Goal: Information Seeking & Learning: Learn about a topic

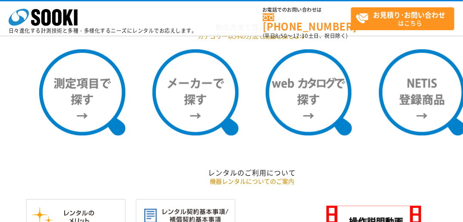
scroll to position [714, 0]
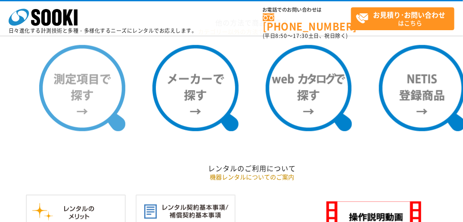
click at [104, 89] on img at bounding box center [82, 88] width 86 height 86
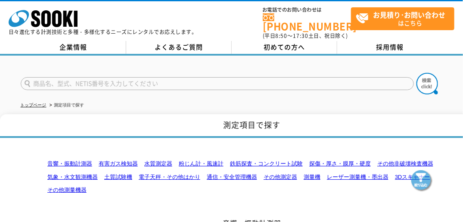
click at [207, 78] on input "text" at bounding box center [217, 83] width 393 height 13
type input "hakari"
click at [416, 73] on button at bounding box center [427, 84] width 22 height 22
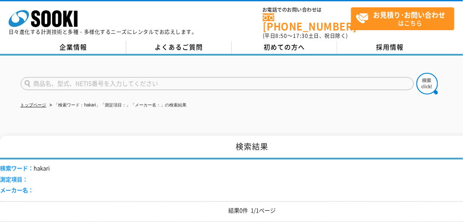
click at [207, 78] on input "text" at bounding box center [217, 83] width 393 height 13
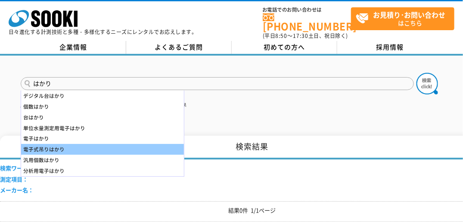
click at [84, 144] on div "電子式吊りはかり" at bounding box center [102, 149] width 163 height 11
type input "電子式吊りはかり"
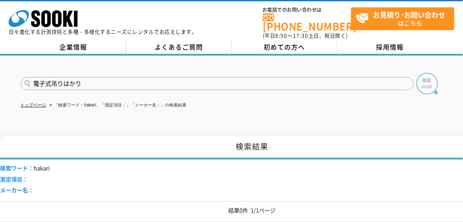
click at [426, 76] on img at bounding box center [427, 84] width 22 height 22
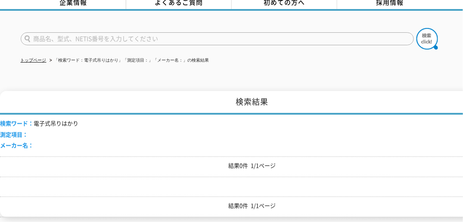
scroll to position [38, 0]
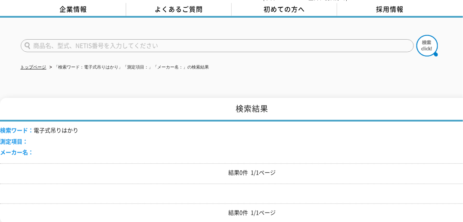
click at [218, 40] on input "text" at bounding box center [217, 45] width 393 height 13
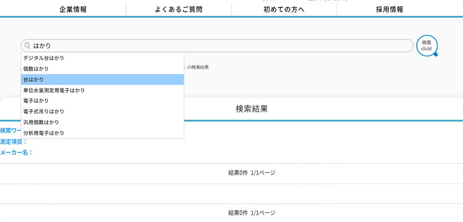
click at [105, 74] on div "台はかり" at bounding box center [102, 79] width 163 height 11
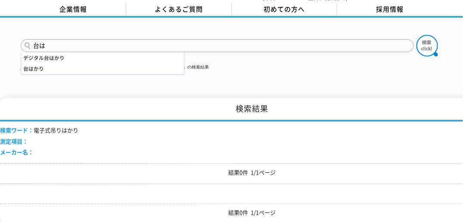
type input "台"
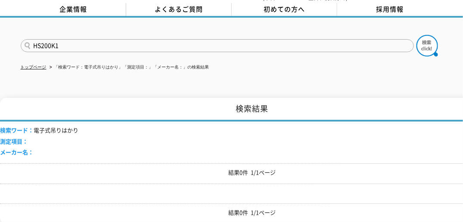
type input "HS200K1"
click at [416, 35] on button at bounding box center [427, 46] width 22 height 22
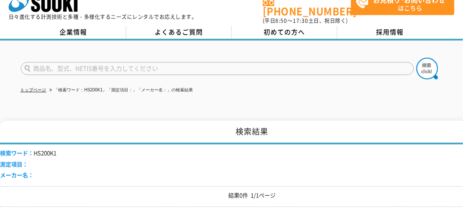
scroll to position [15, 0]
click at [109, 64] on input "text" at bounding box center [217, 68] width 393 height 13
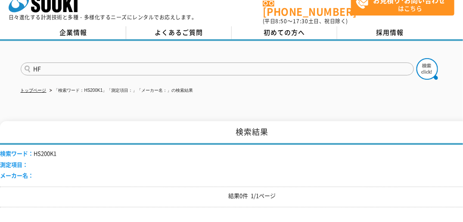
type input "HF"
click at [416, 58] on button at bounding box center [427, 69] width 22 height 22
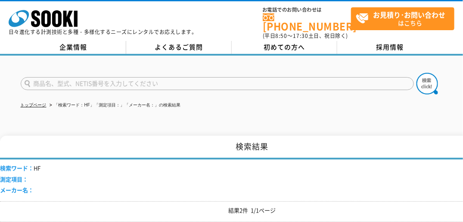
click at [92, 77] on input "text" at bounding box center [217, 83] width 393 height 13
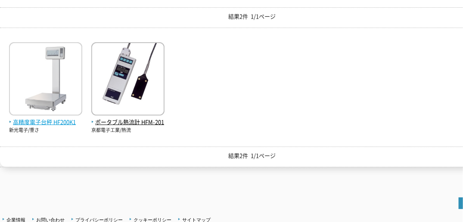
type input "商品名、型式、NETIS番号を入力してください"
click at [51, 117] on span "高精度電子台秤 HF200K1" at bounding box center [45, 121] width 73 height 9
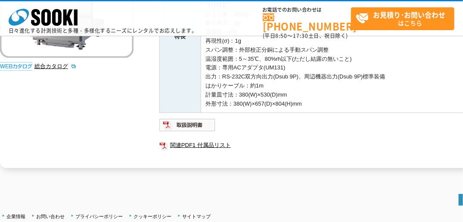
scroll to position [199, 0]
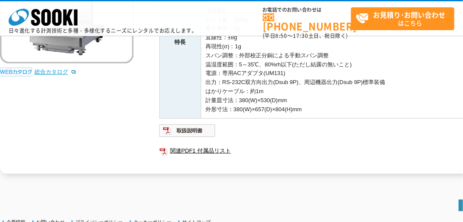
click at [59, 72] on link "総合カタログ" at bounding box center [55, 71] width 42 height 6
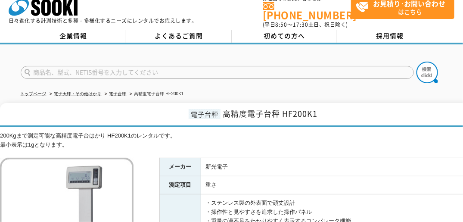
scroll to position [0, 0]
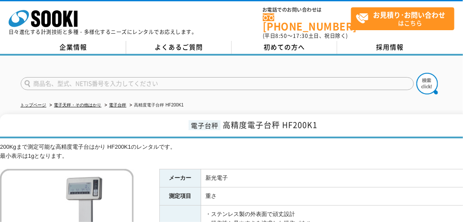
click at [123, 79] on input "text" at bounding box center [217, 83] width 393 height 13
type input "商品名、型式、NETIS番号を入力してください"
click at [90, 102] on link "電子天秤・その他はかり" at bounding box center [77, 104] width 47 height 5
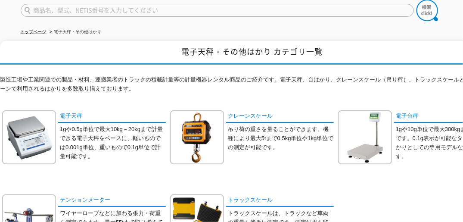
scroll to position [21, 0]
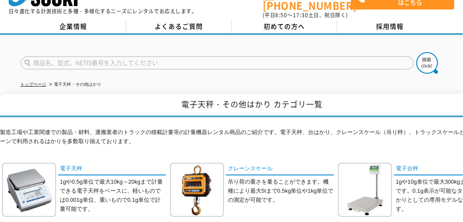
click at [256, 57] on input "text" at bounding box center [217, 62] width 393 height 13
type input "THA"
click at [416, 52] on button at bounding box center [427, 63] width 22 height 22
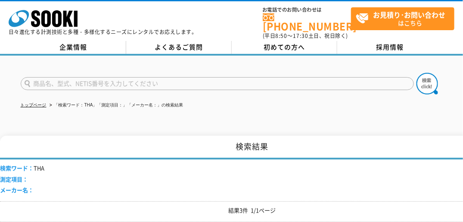
click at [429, 56] on div at bounding box center [231, 76] width 463 height 41
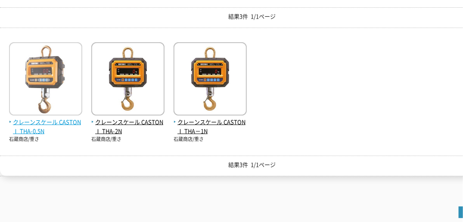
click at [63, 117] on span "クレーンスケール CASTONⅠ THA-0.5N" at bounding box center [45, 126] width 73 height 18
